Goal: Check status: Check status

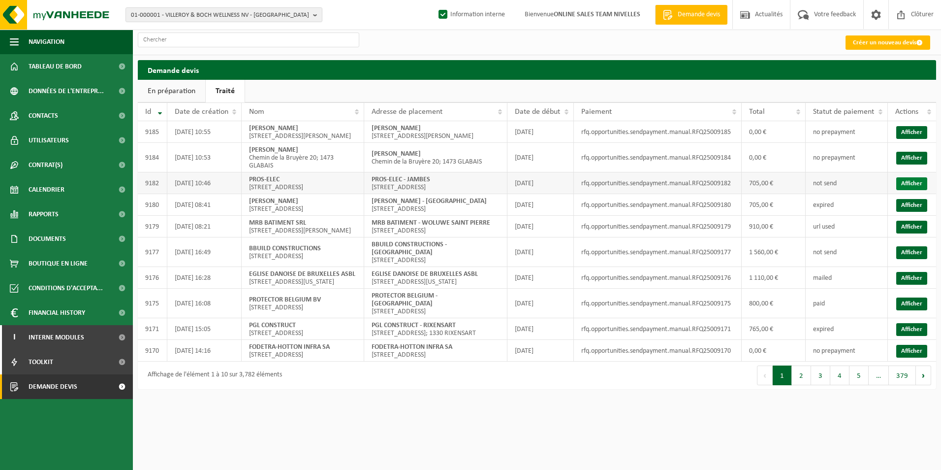
click at [917, 189] on link "Afficher" at bounding box center [911, 183] width 31 height 13
click at [913, 336] on link "Afficher" at bounding box center [911, 329] width 31 height 13
click at [920, 190] on link "Afficher" at bounding box center [911, 183] width 31 height 13
click at [914, 310] on link "Afficher" at bounding box center [911, 303] width 31 height 13
click at [919, 284] on link "Afficher" at bounding box center [911, 278] width 31 height 13
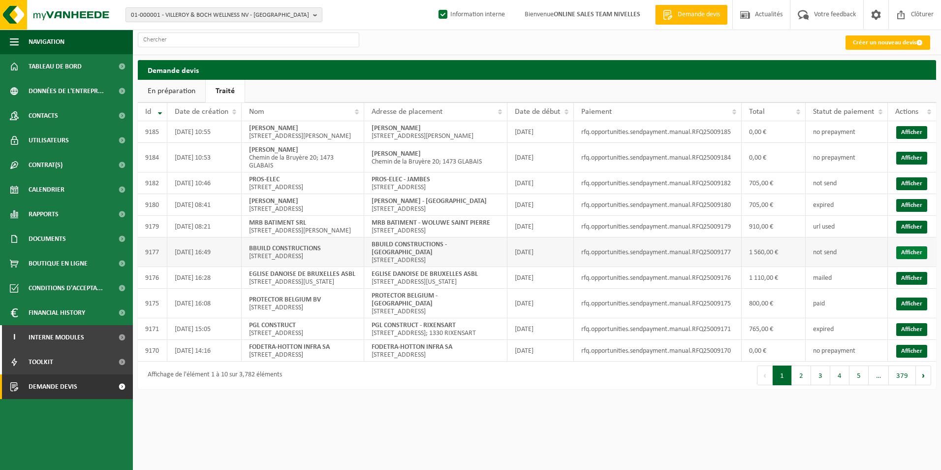
click at [914, 259] on link "Afficher" at bounding box center [911, 252] width 31 height 13
click at [894, 237] on td "Afficher" at bounding box center [912, 227] width 48 height 22
click at [900, 233] on link "Afficher" at bounding box center [911, 226] width 31 height 13
click at [799, 385] on button "2" at bounding box center [801, 375] width 19 height 20
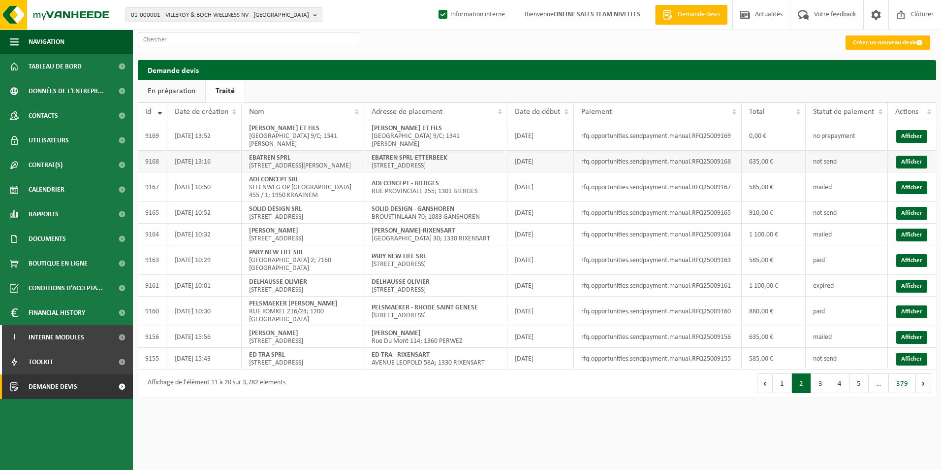
click at [316, 164] on td "EBATREN SPRL RUE PIERRE BIDDAER 34/36; 1070 ANDERLECHT" at bounding box center [303, 162] width 123 height 22
click at [910, 163] on link "Afficher" at bounding box center [911, 162] width 31 height 13
click at [781, 393] on button "1" at bounding box center [782, 383] width 19 height 20
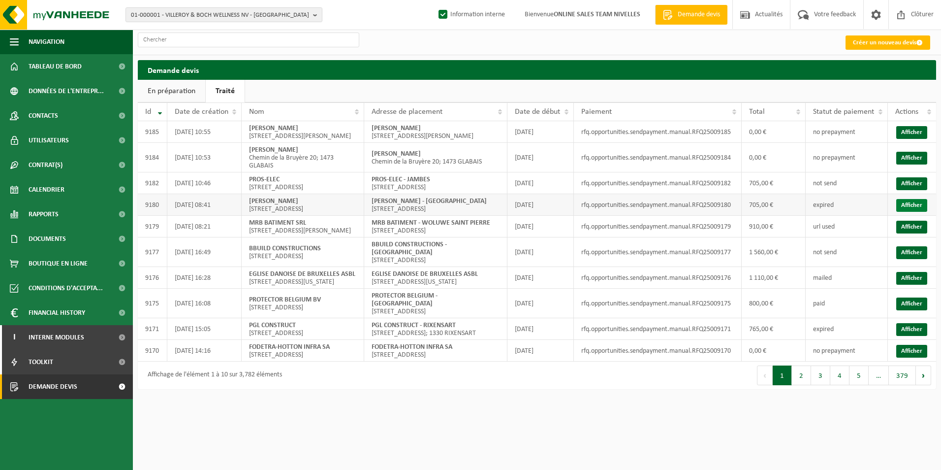
click at [909, 212] on link "Afficher" at bounding box center [911, 205] width 31 height 13
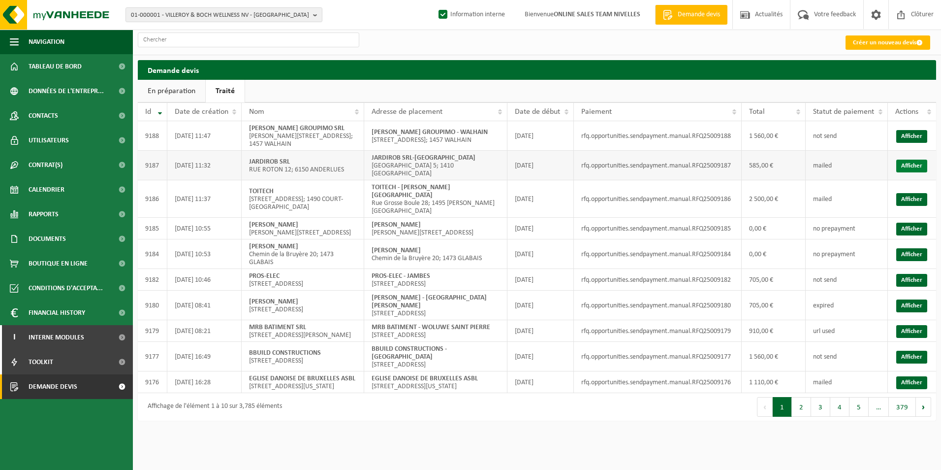
click at [902, 159] on link "Afficher" at bounding box center [911, 165] width 31 height 13
click at [908, 134] on link "Afficher" at bounding box center [911, 136] width 31 height 13
